Goal: Task Accomplishment & Management: Manage account settings

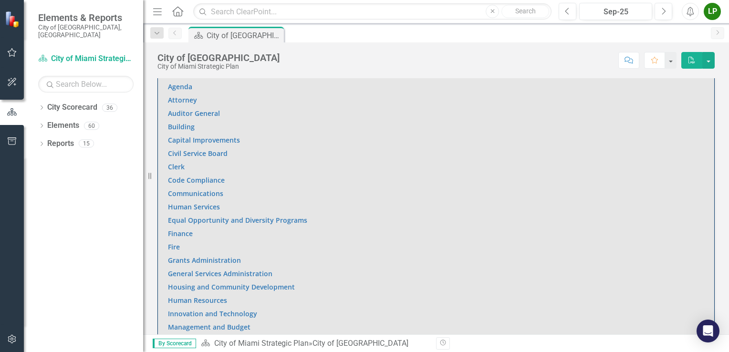
scroll to position [620, 0]
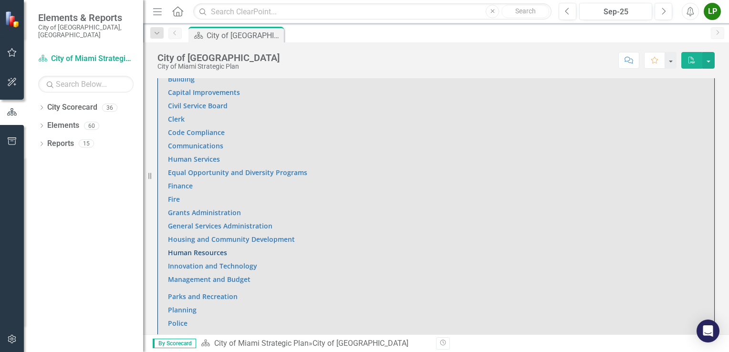
click at [198, 251] on link "Human Resources" at bounding box center [197, 252] width 59 height 9
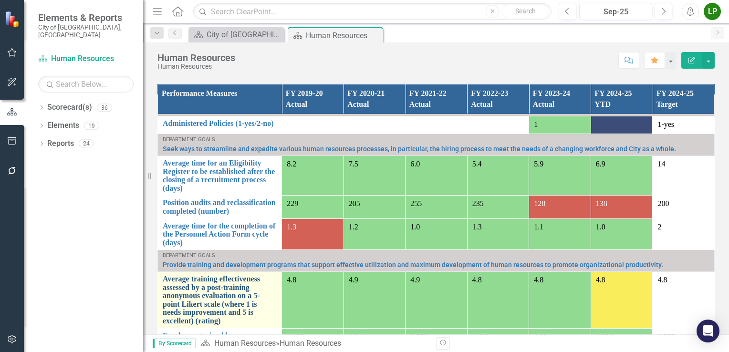
scroll to position [31, 0]
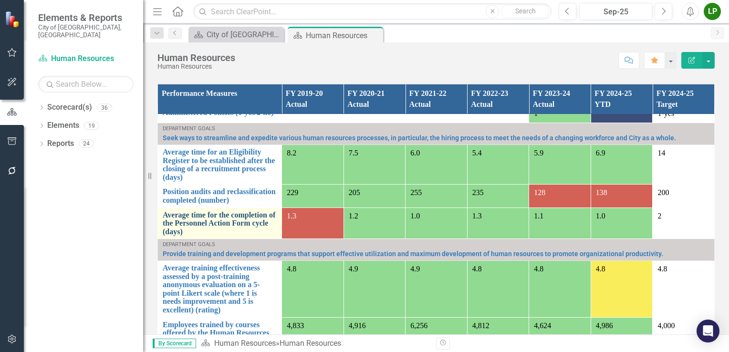
click at [225, 221] on link "Average time for the completion of the Personnel Action Form cycle (days)" at bounding box center [220, 223] width 114 height 25
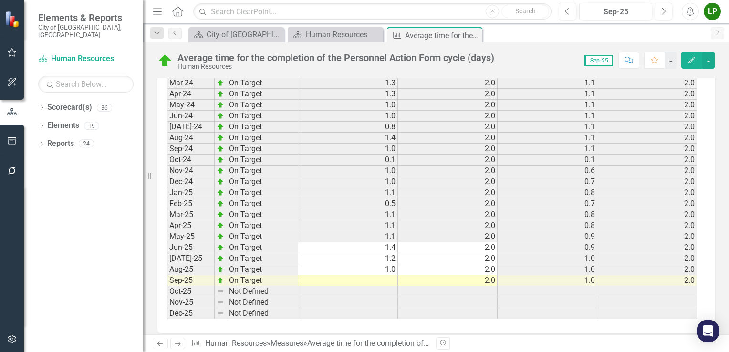
scroll to position [1331, 0]
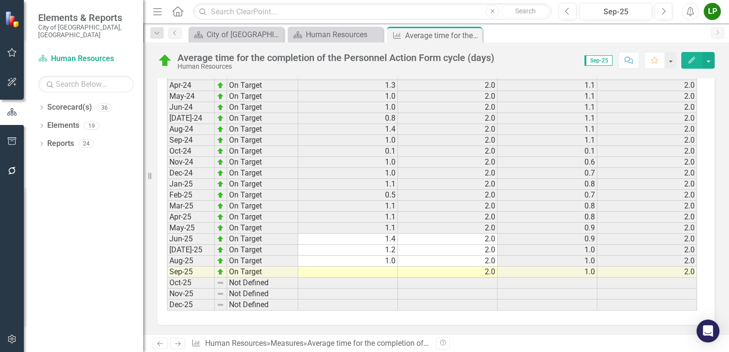
click at [385, 268] on td at bounding box center [348, 272] width 100 height 11
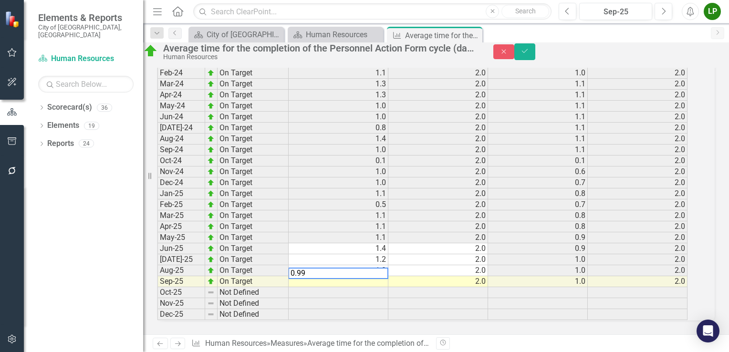
scroll to position [1332, 0]
type textarea "0.99"
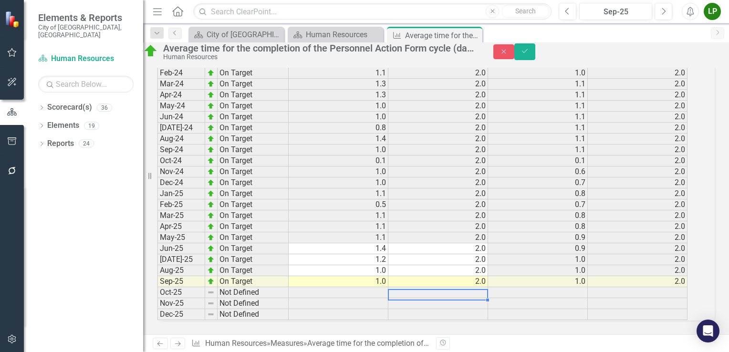
click at [424, 298] on td at bounding box center [438, 303] width 100 height 11
click at [529, 54] on icon "Save" at bounding box center [524, 51] width 9 height 7
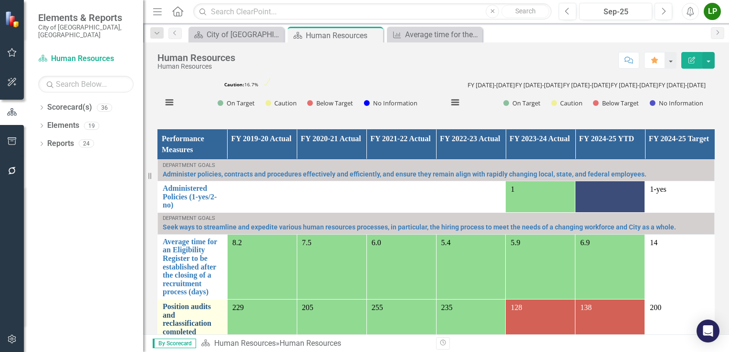
scroll to position [732, 0]
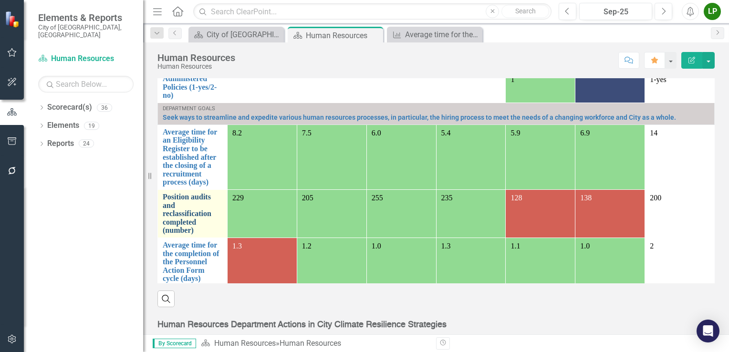
click at [216, 193] on link "Position audits and reclassification completed (number)" at bounding box center [193, 214] width 60 height 42
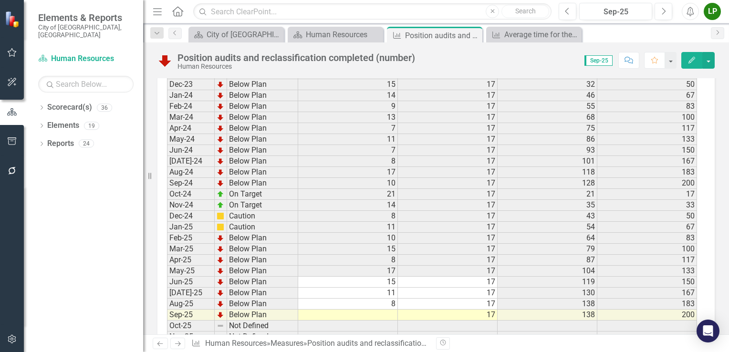
scroll to position [1323, 0]
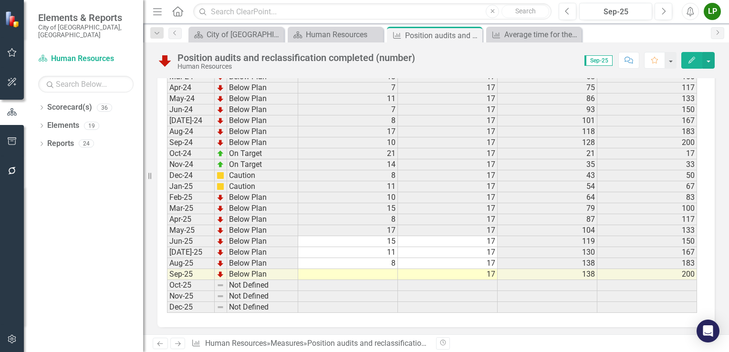
click at [383, 269] on td at bounding box center [348, 274] width 100 height 11
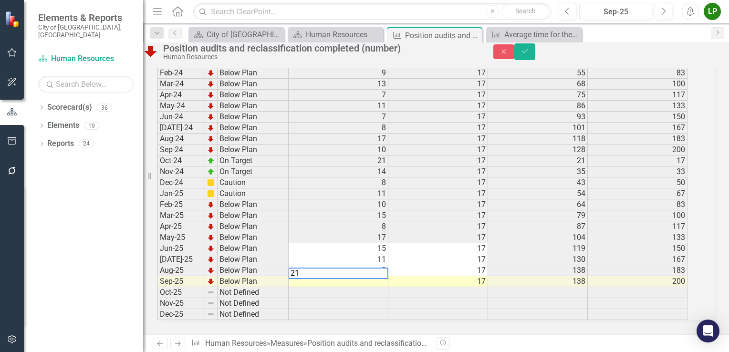
type textarea "21"
click at [427, 276] on td "17" at bounding box center [438, 281] width 100 height 11
click at [529, 54] on icon "Save" at bounding box center [524, 51] width 9 height 7
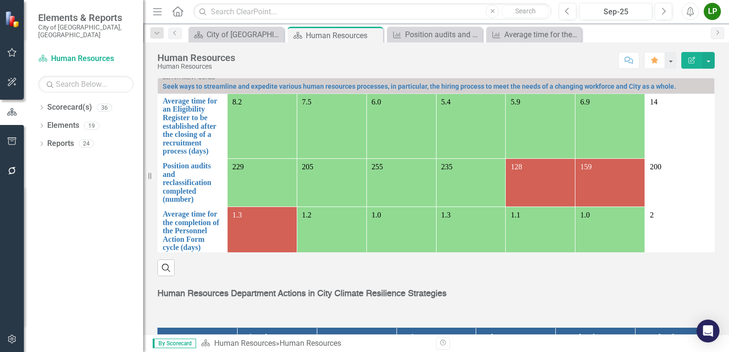
scroll to position [715, 0]
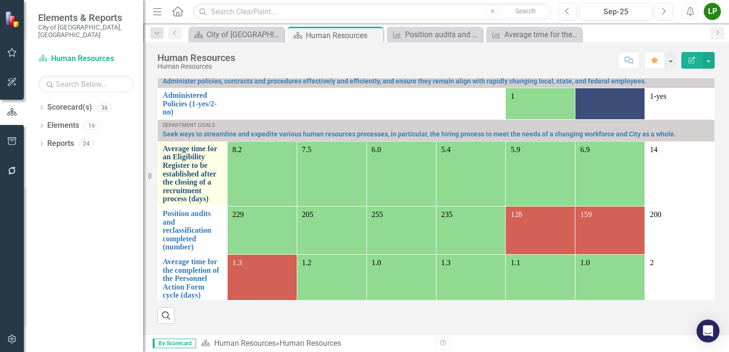
click at [199, 147] on link "Average time for an Eligibility Register to be established after the closing of…" at bounding box center [193, 174] width 60 height 59
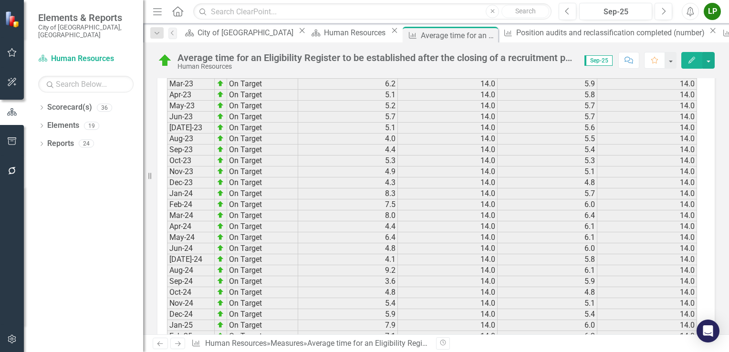
scroll to position [1331, 0]
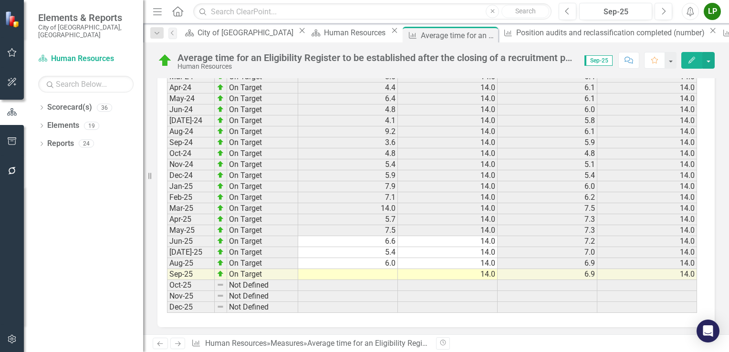
click at [380, 269] on td at bounding box center [348, 274] width 100 height 11
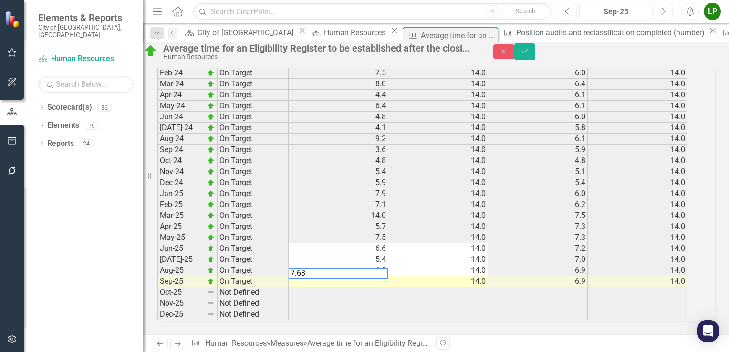
type textarea "7.63"
click at [454, 287] on td at bounding box center [438, 292] width 100 height 11
click at [529, 53] on icon "Save" at bounding box center [524, 51] width 9 height 7
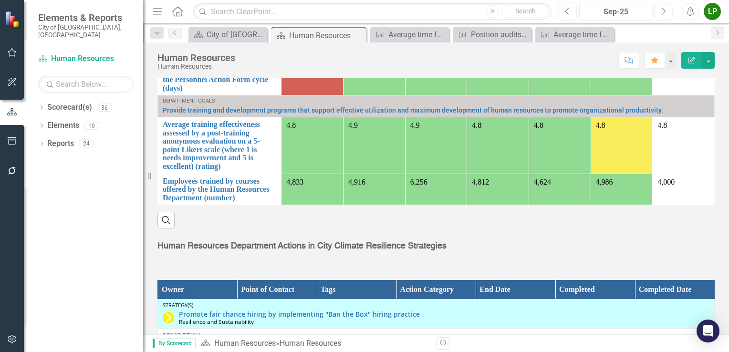
scroll to position [37, 0]
click at [212, 193] on link "Employees trained by courses offered by the Human Resources Department (number)" at bounding box center [220, 189] width 114 height 25
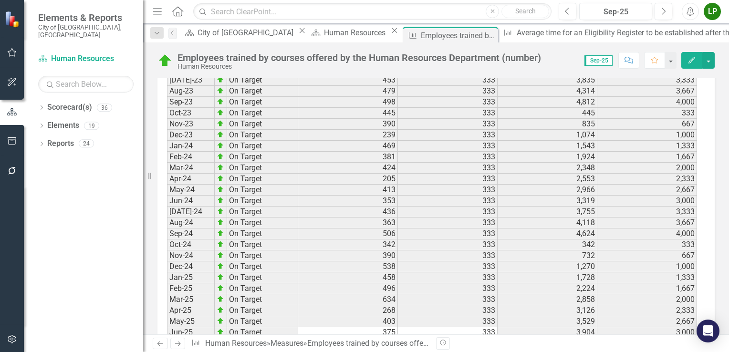
scroll to position [1331, 0]
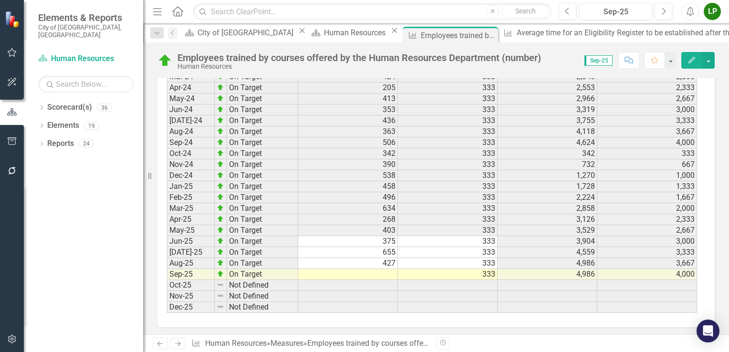
click at [366, 269] on td at bounding box center [348, 274] width 100 height 11
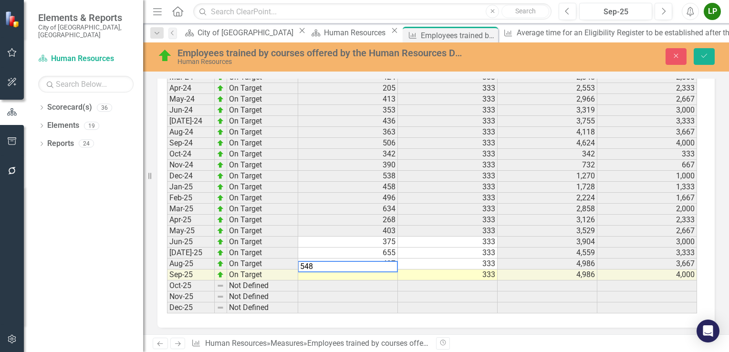
type textarea "548"
click at [445, 280] on td at bounding box center [448, 285] width 100 height 11
drag, startPoint x: 708, startPoint y: 56, endPoint x: 612, endPoint y: 101, distance: 106.1
click at [708, 56] on button "Save" at bounding box center [704, 56] width 21 height 17
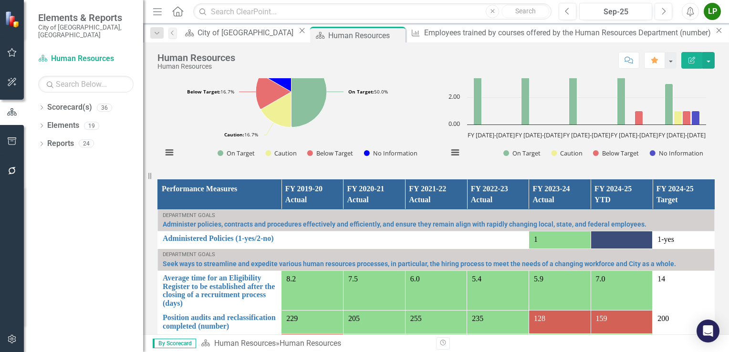
scroll to position [763, 0]
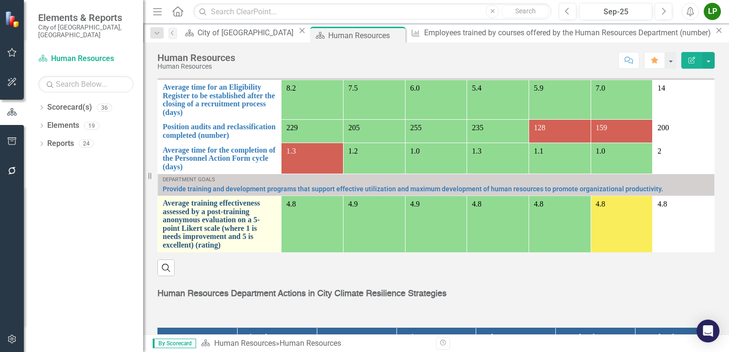
click at [213, 234] on link "Average training effectiveness assessed by a post-training anonymous evaluation…" at bounding box center [220, 224] width 114 height 51
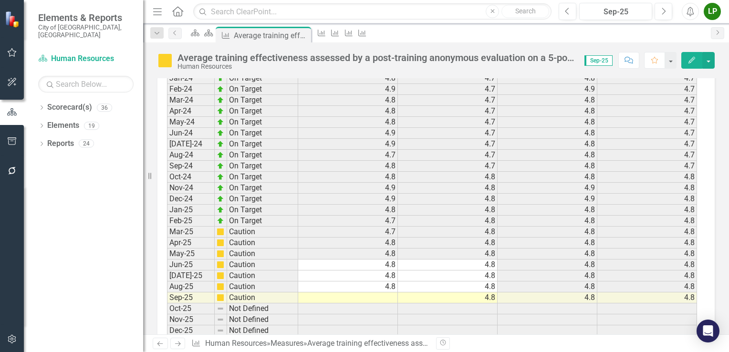
scroll to position [1339, 0]
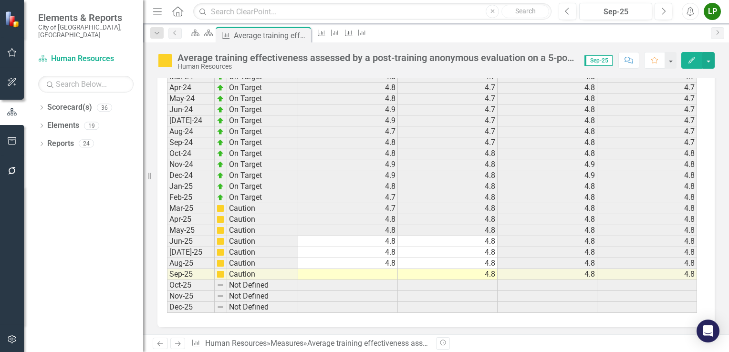
click at [379, 269] on td at bounding box center [348, 274] width 100 height 11
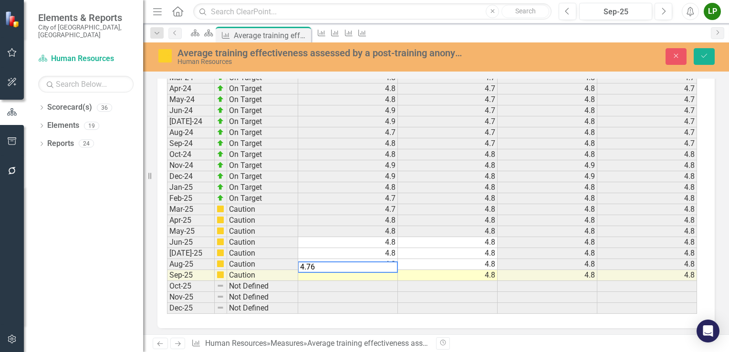
type textarea "4.76"
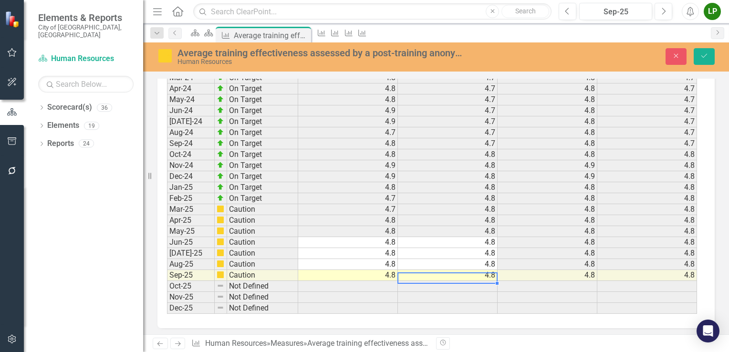
click at [416, 281] on td at bounding box center [448, 286] width 100 height 11
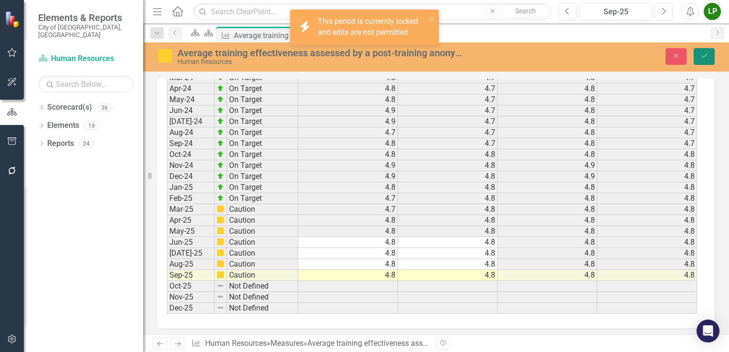
click at [702, 54] on icon "Save" at bounding box center [704, 55] width 9 height 7
